Goal: Download file/media

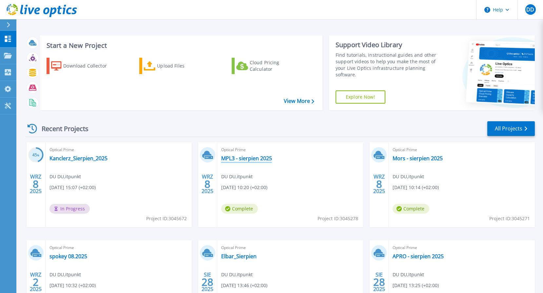
click at [252, 156] on link "MPL3 - sierpien 2025" at bounding box center [246, 158] width 51 height 7
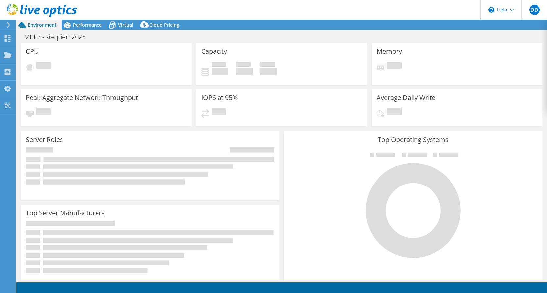
select select "USD"
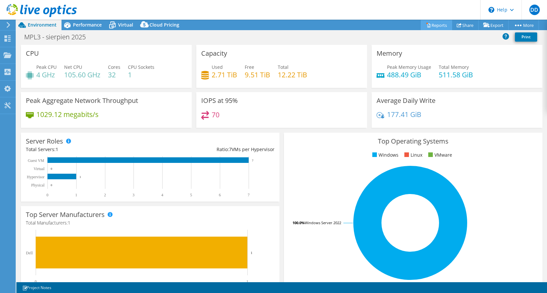
click at [438, 26] on link "Reports" at bounding box center [436, 25] width 31 height 10
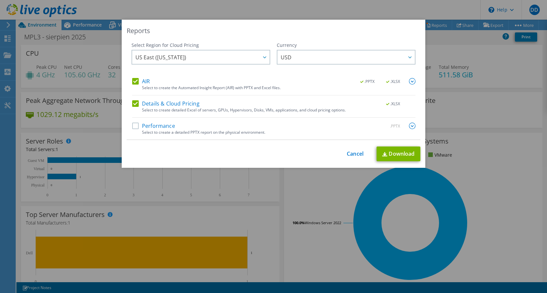
click at [137, 102] on label "Details & Cloud Pricing" at bounding box center [165, 103] width 67 height 7
click at [0, 0] on input "Details & Cloud Pricing" at bounding box center [0, 0] width 0 height 0
click at [409, 81] on img at bounding box center [412, 81] width 7 height 7
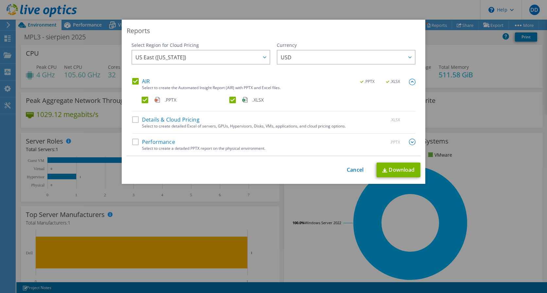
drag, startPoint x: 231, startPoint y: 102, endPoint x: 218, endPoint y: 106, distance: 13.4
click at [231, 102] on label ".XLSX" at bounding box center [273, 100] width 86 height 7
click at [0, 0] on input ".XLSX" at bounding box center [0, 0] width 0 height 0
click at [135, 143] on label "Performance" at bounding box center [153, 141] width 43 height 7
click at [0, 0] on input "Performance" at bounding box center [0, 0] width 0 height 0
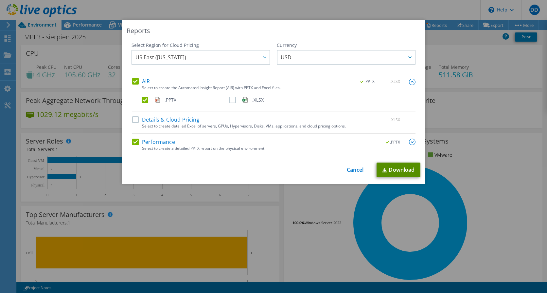
click at [403, 168] on link "Download" at bounding box center [399, 169] width 44 height 15
click at [351, 165] on div "This process may take a while, please wait... Cancel Download" at bounding box center [274, 169] width 294 height 15
click at [350, 168] on link "Cancel" at bounding box center [355, 170] width 17 height 6
